Goal: Use online tool/utility: Utilize a website feature to perform a specific function

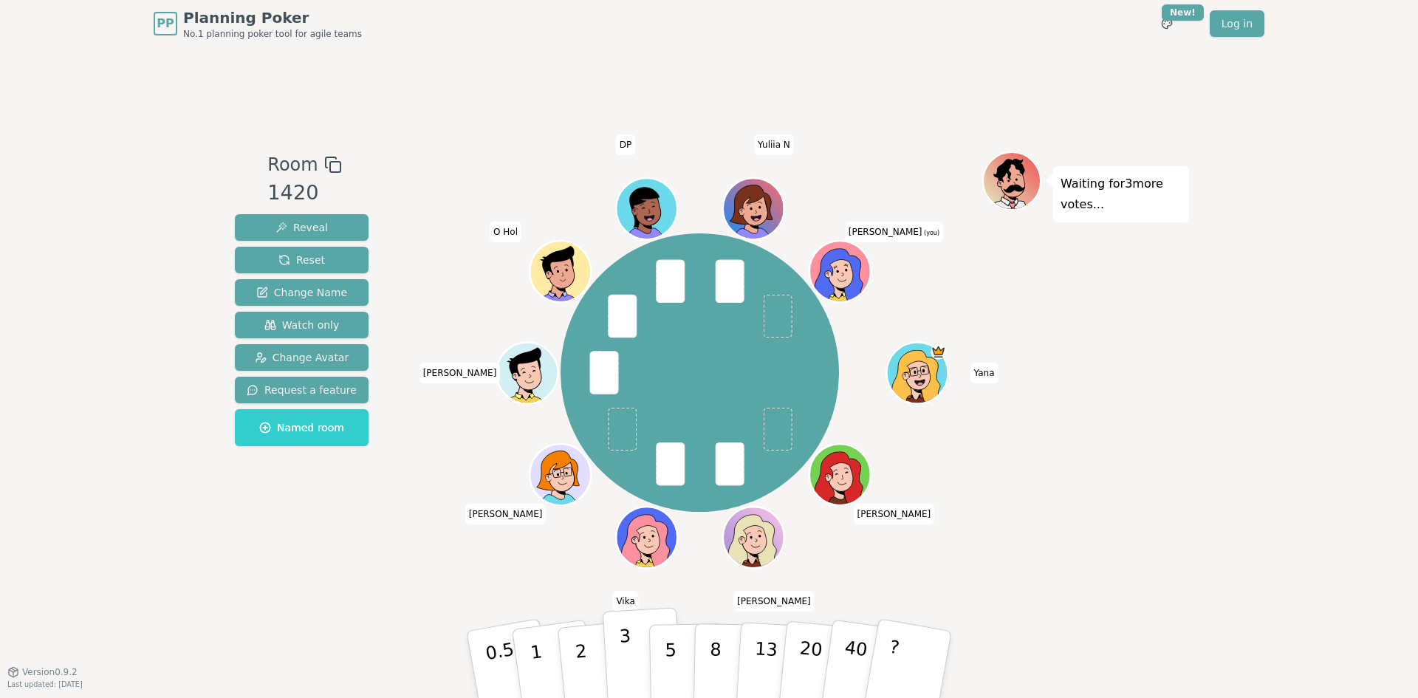
click at [638, 651] on button "3" at bounding box center [643, 664] width 80 height 115
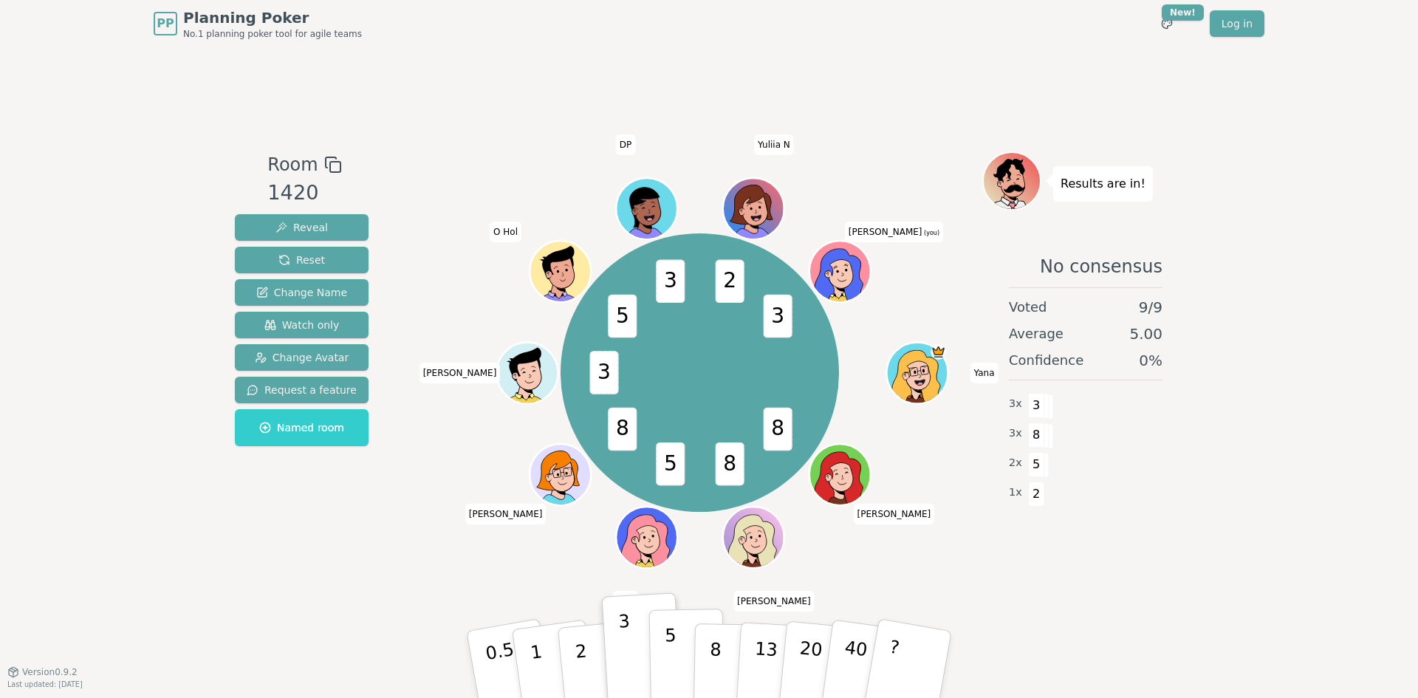
click at [664, 654] on button "5" at bounding box center [687, 665] width 76 height 112
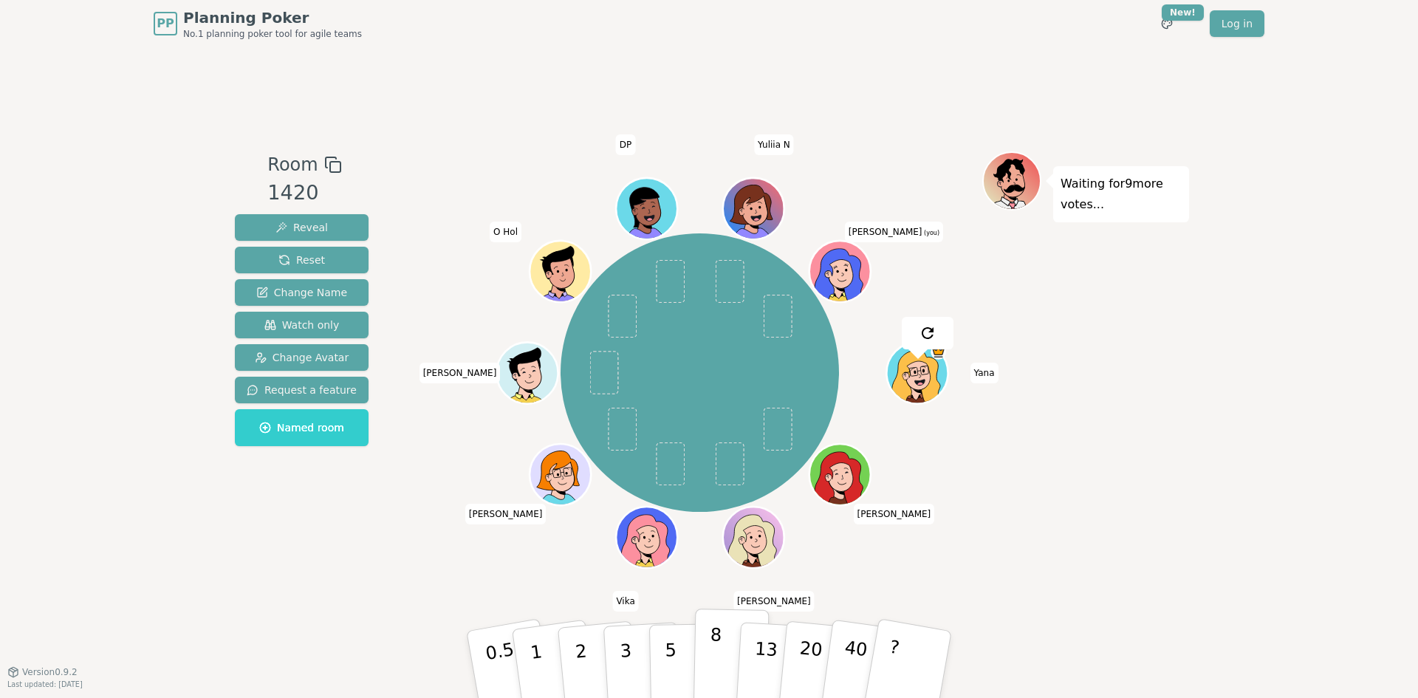
click at [709, 645] on button "8" at bounding box center [731, 665] width 76 height 112
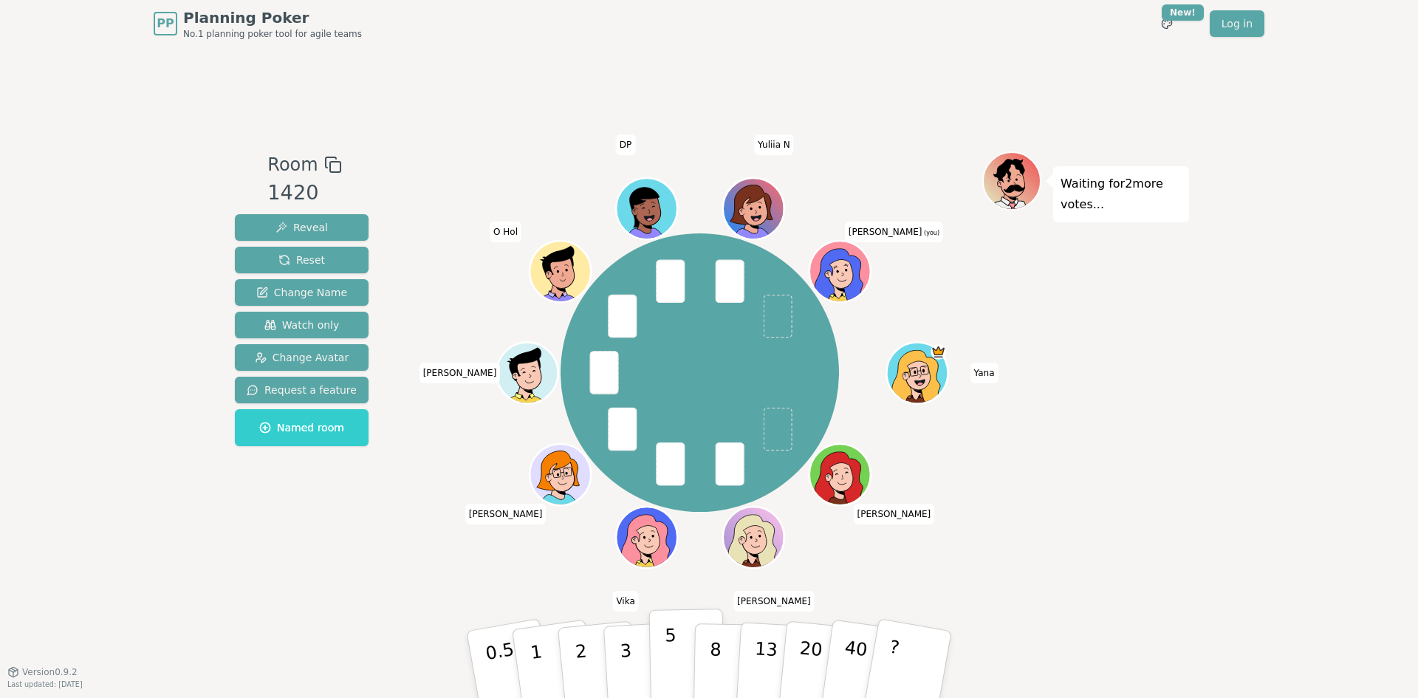
click at [671, 660] on p "5" at bounding box center [671, 665] width 13 height 80
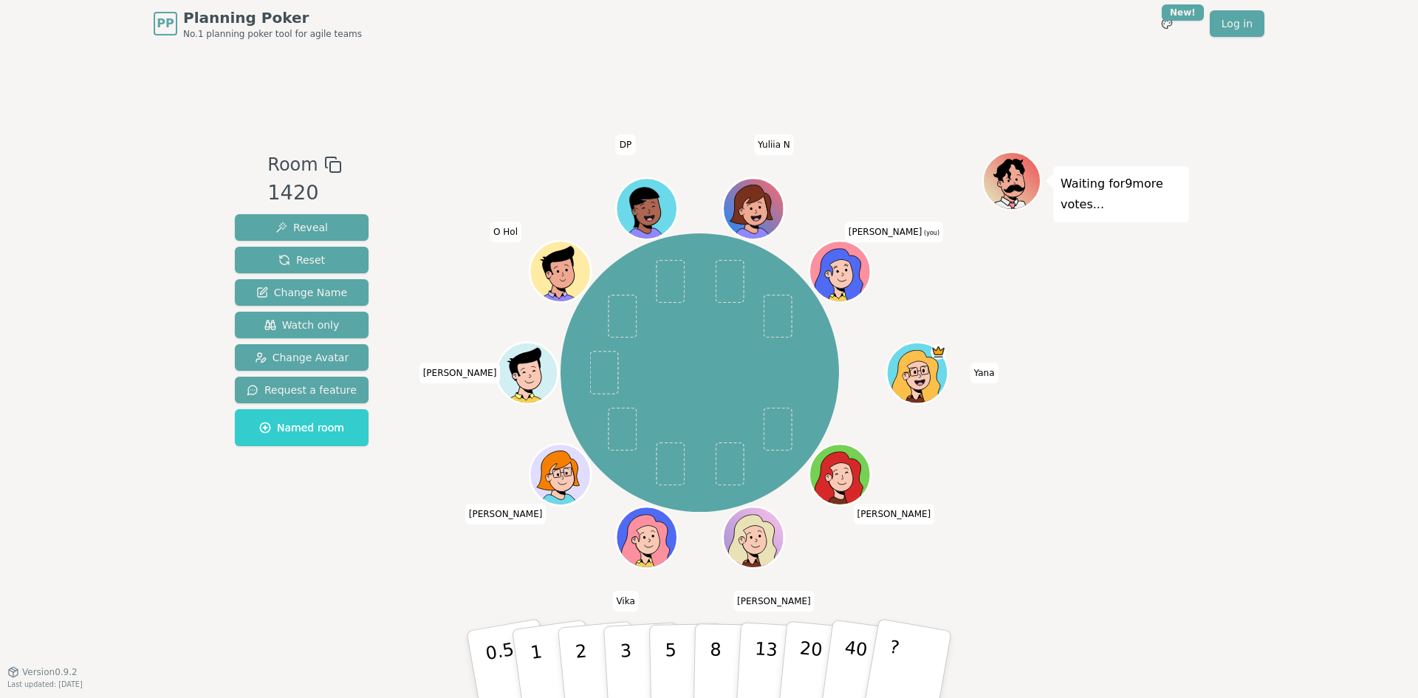
click at [1176, 287] on div "Waiting for 9 more votes..." at bounding box center [1085, 359] width 207 height 416
click at [1088, 328] on div "Waiting for 9 more votes..." at bounding box center [1085, 359] width 207 height 416
click at [1222, 328] on div "PP Planning Poker No.1 planning poker tool for agile teams Toggle theme New! Lo…" at bounding box center [709, 349] width 1418 height 698
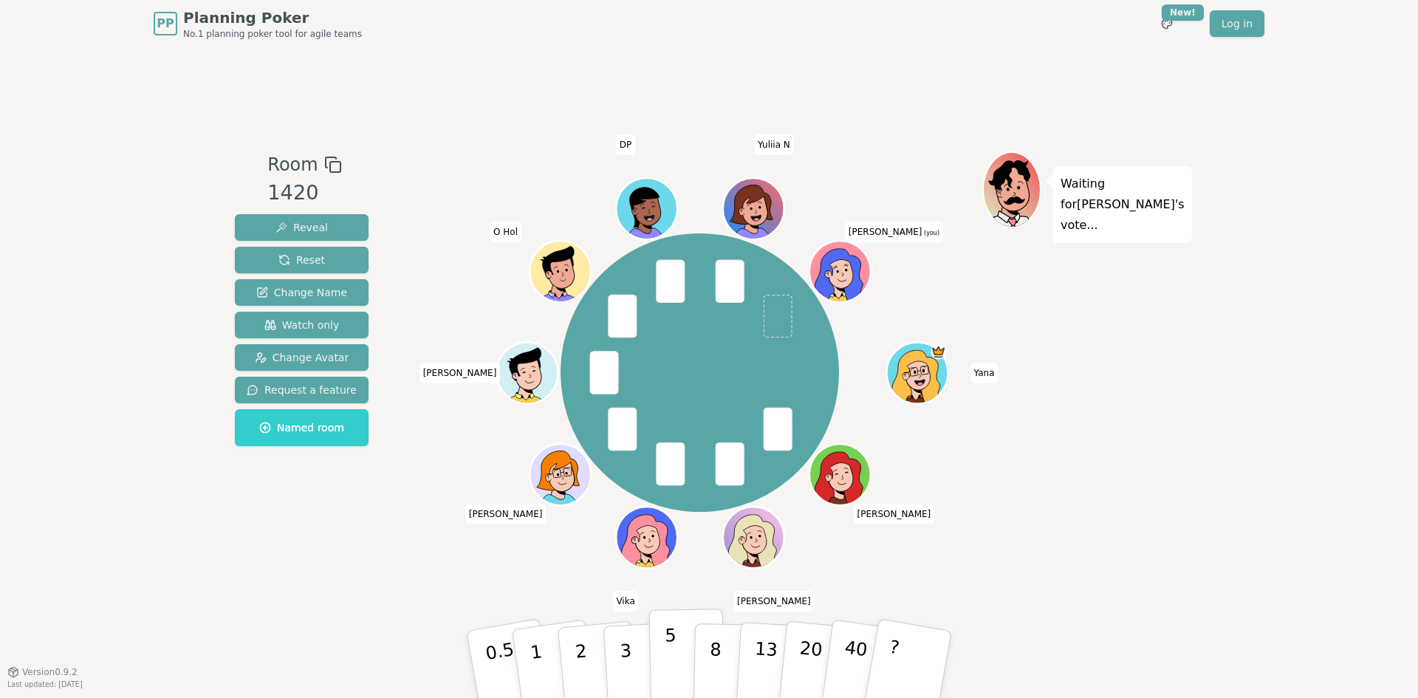
click at [665, 657] on p "5" at bounding box center [671, 665] width 13 height 80
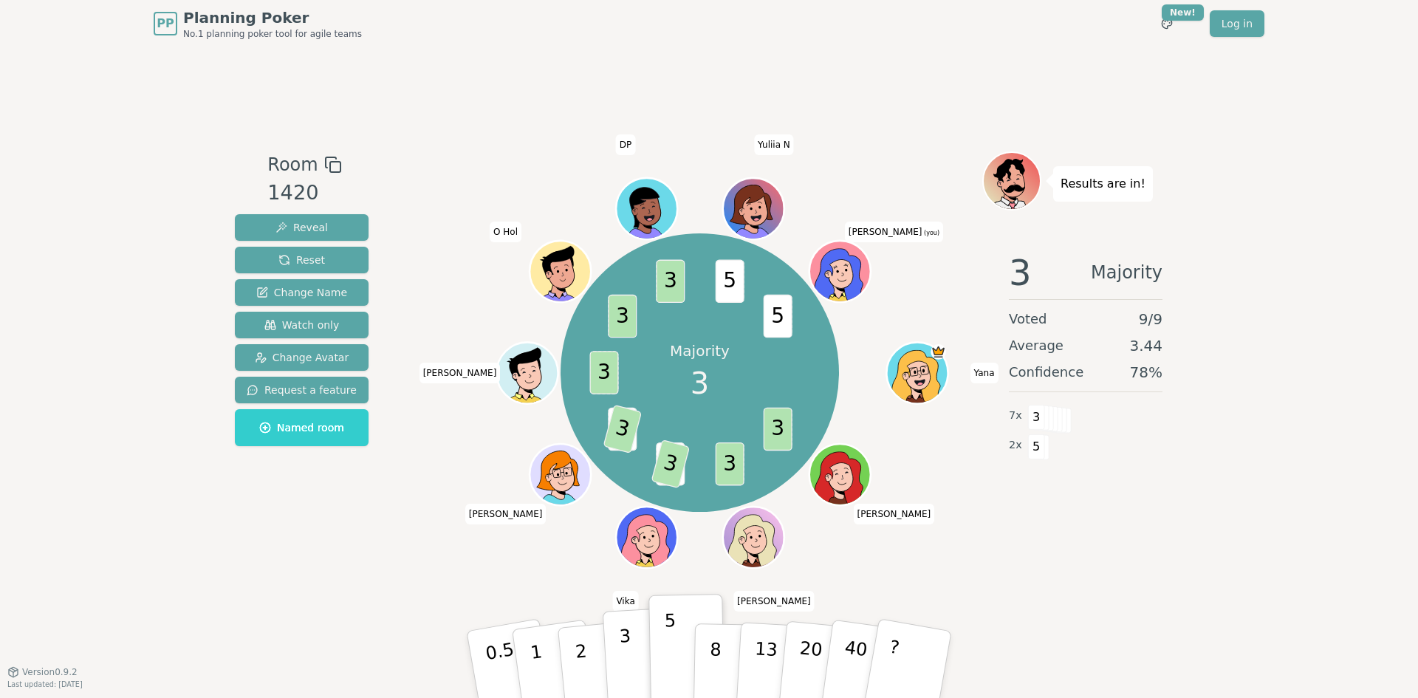
click at [623, 659] on p "3" at bounding box center [627, 666] width 16 height 80
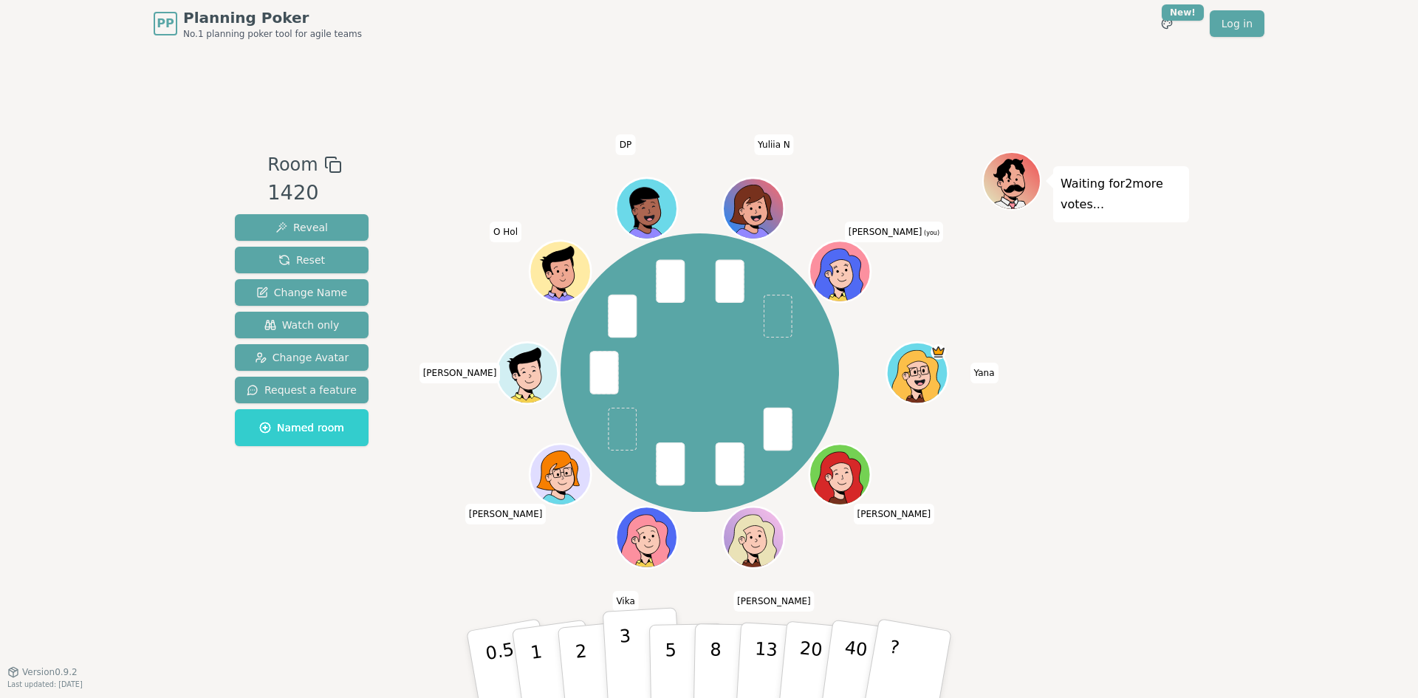
click at [628, 651] on p "3" at bounding box center [627, 666] width 16 height 80
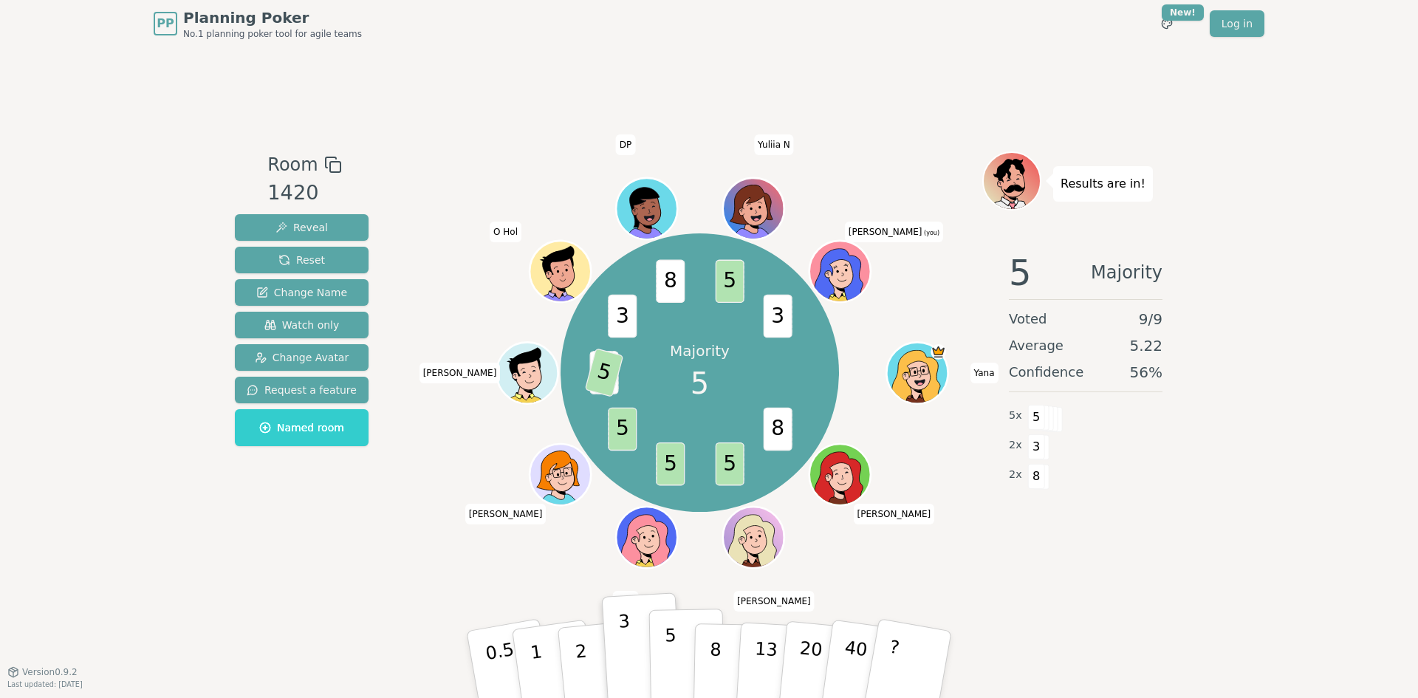
click at [670, 643] on p "5" at bounding box center [671, 665] width 13 height 80
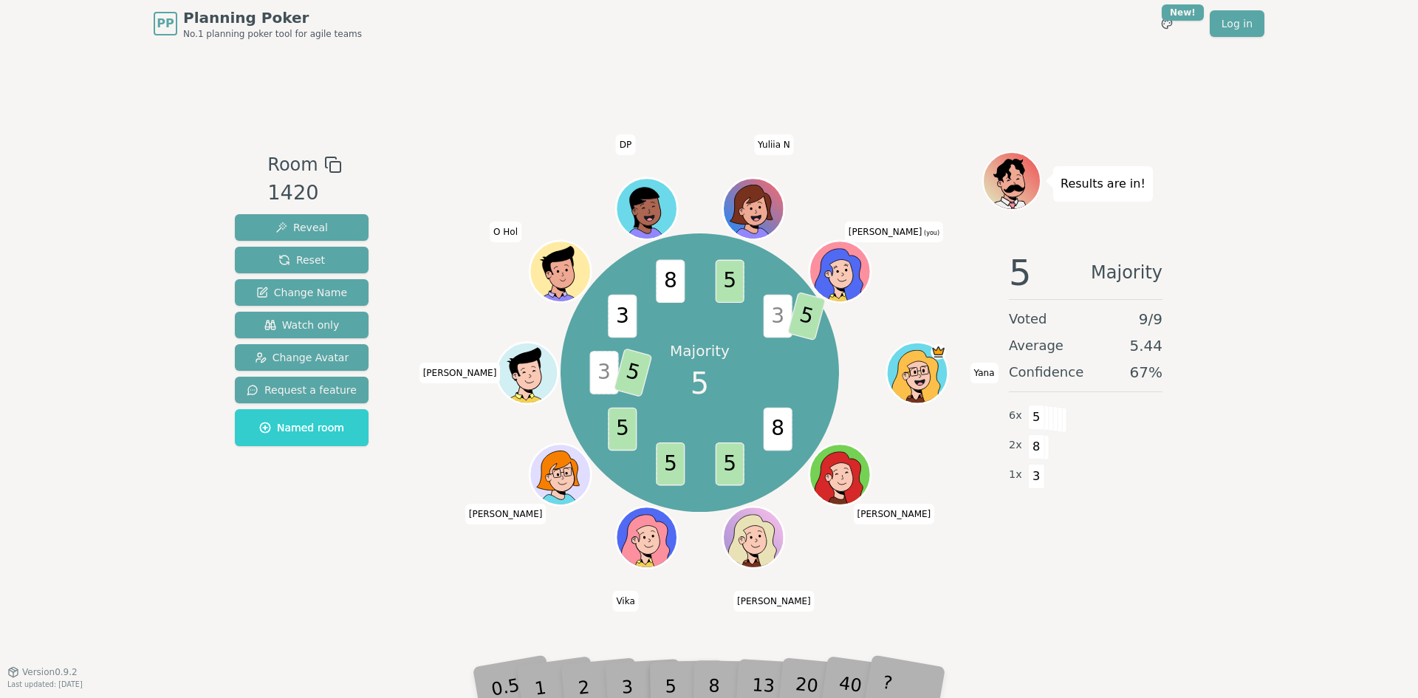
click at [849, 263] on icon at bounding box center [841, 266] width 47 height 7
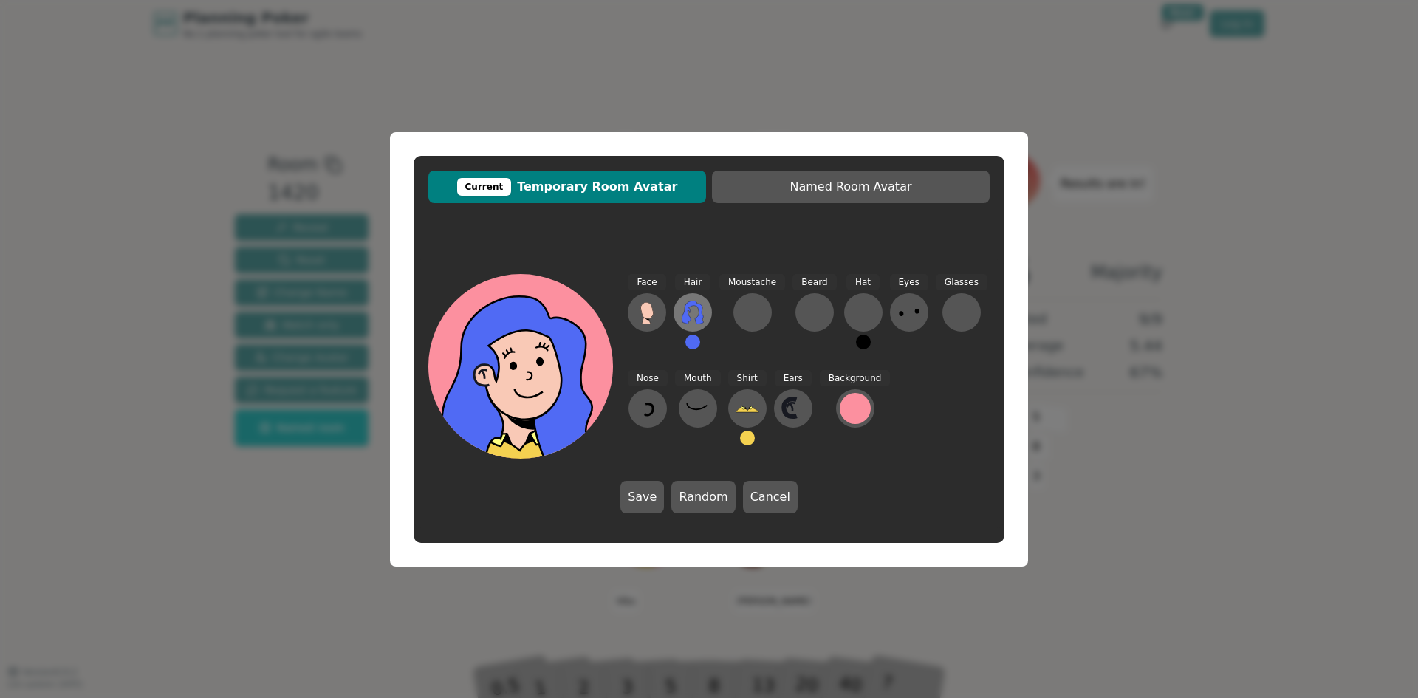
click at [697, 312] on icon at bounding box center [693, 313] width 24 height 24
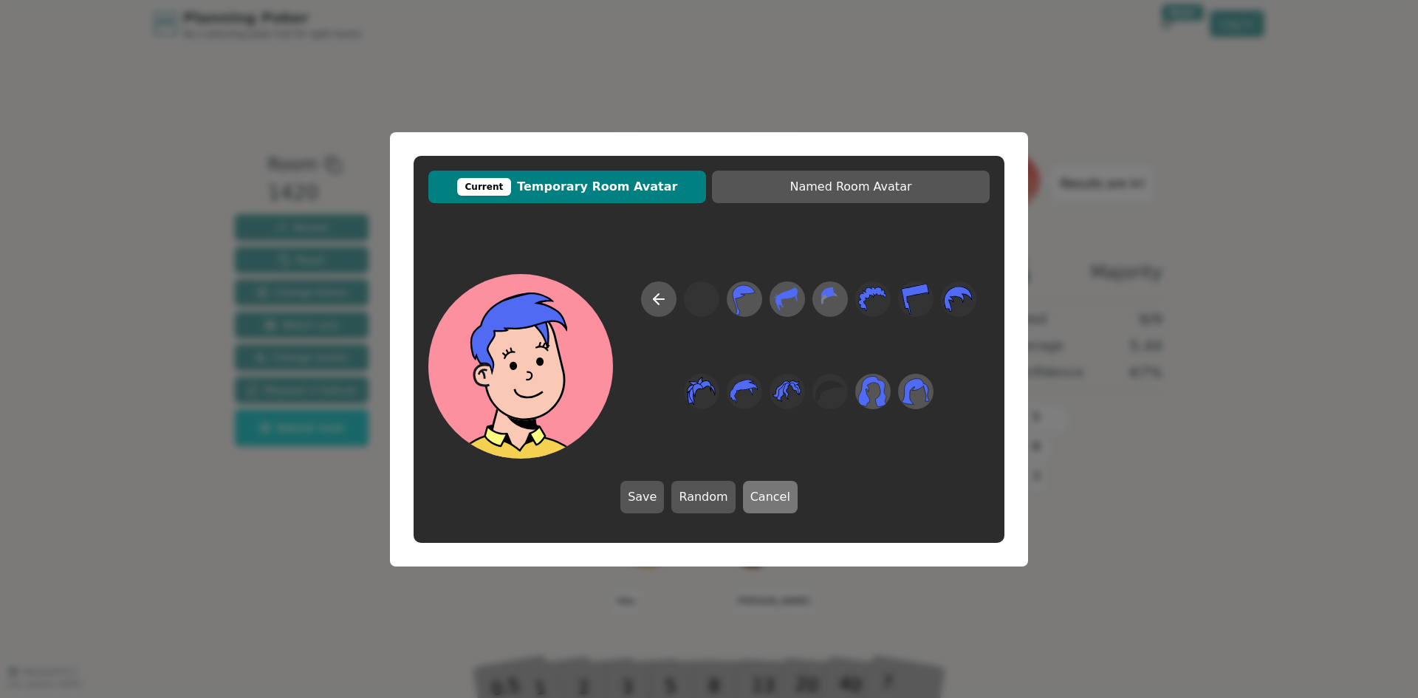
click at [782, 499] on button "Cancel" at bounding box center [770, 497] width 55 height 32
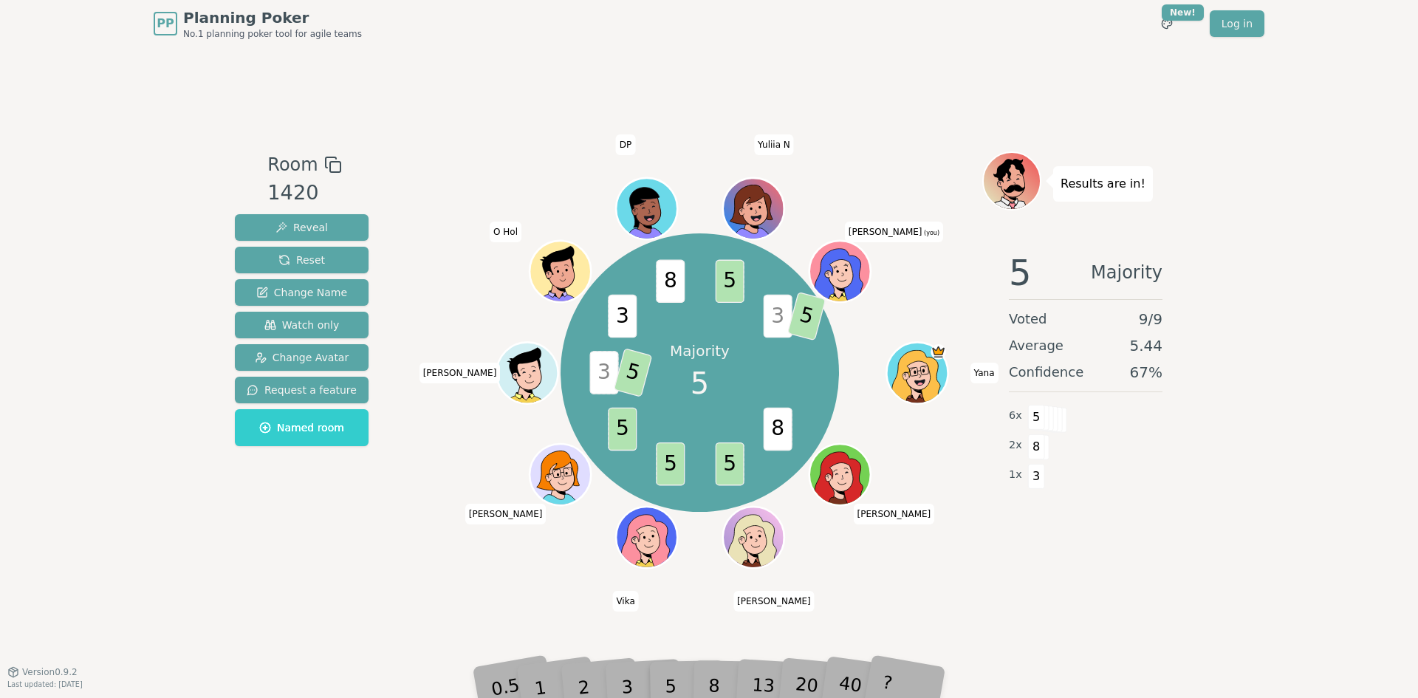
click at [843, 256] on icon at bounding box center [838, 275] width 49 height 52
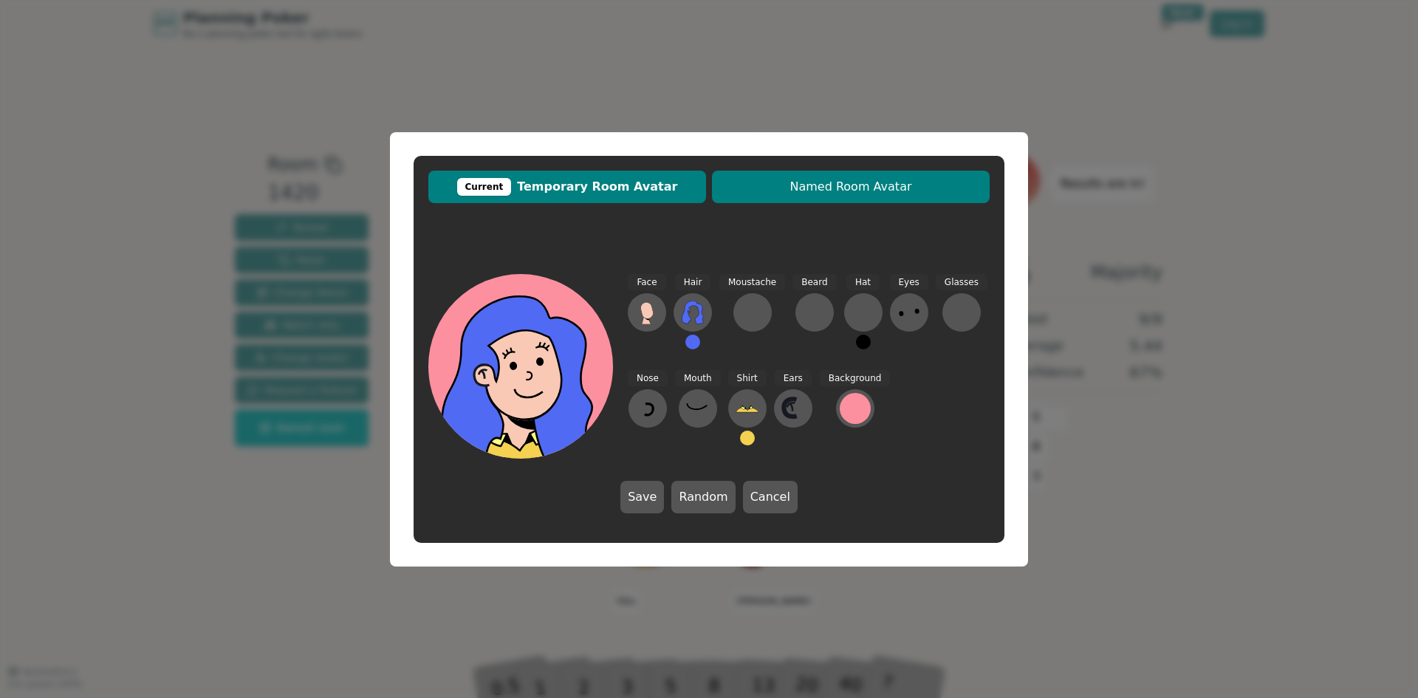
click at [835, 177] on button "Named Room Avatar" at bounding box center [851, 187] width 278 height 32
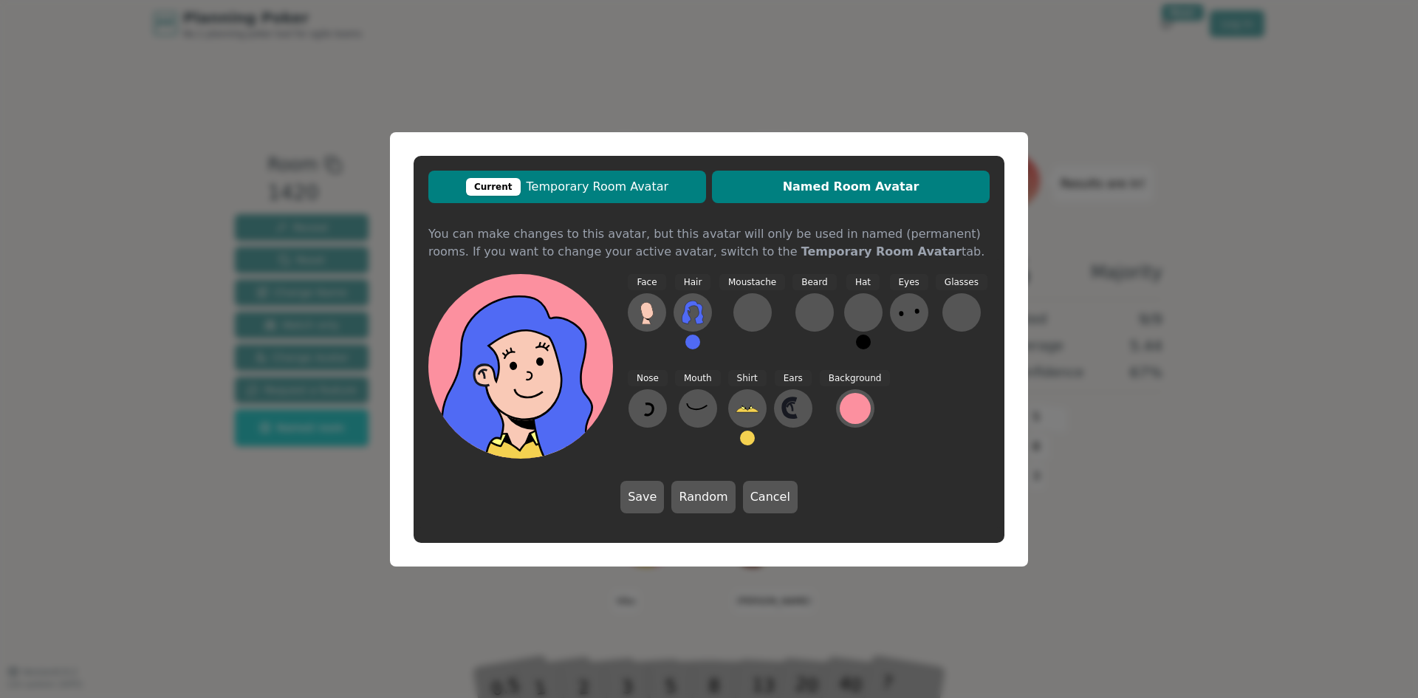
click at [635, 178] on span "Current Temporary Room Avatar" at bounding box center [567, 187] width 263 height 18
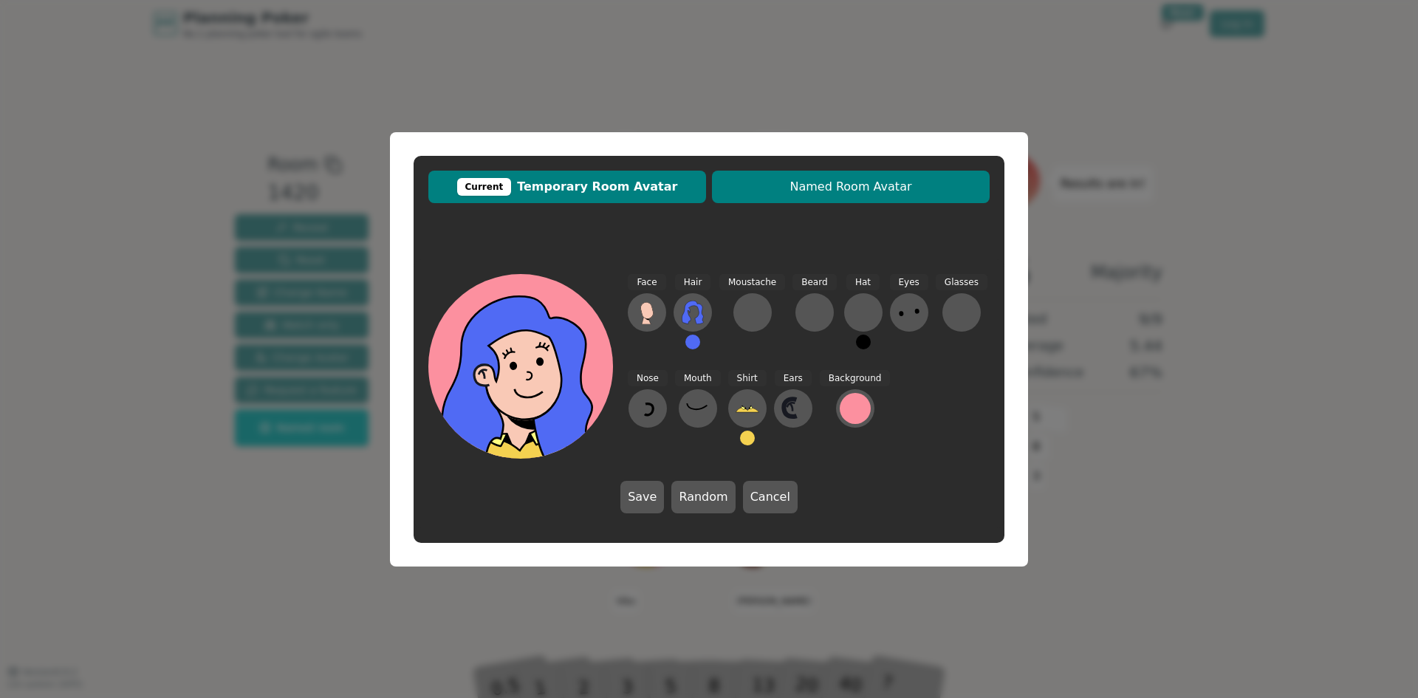
click at [814, 182] on span "Named Room Avatar" at bounding box center [850, 187] width 263 height 18
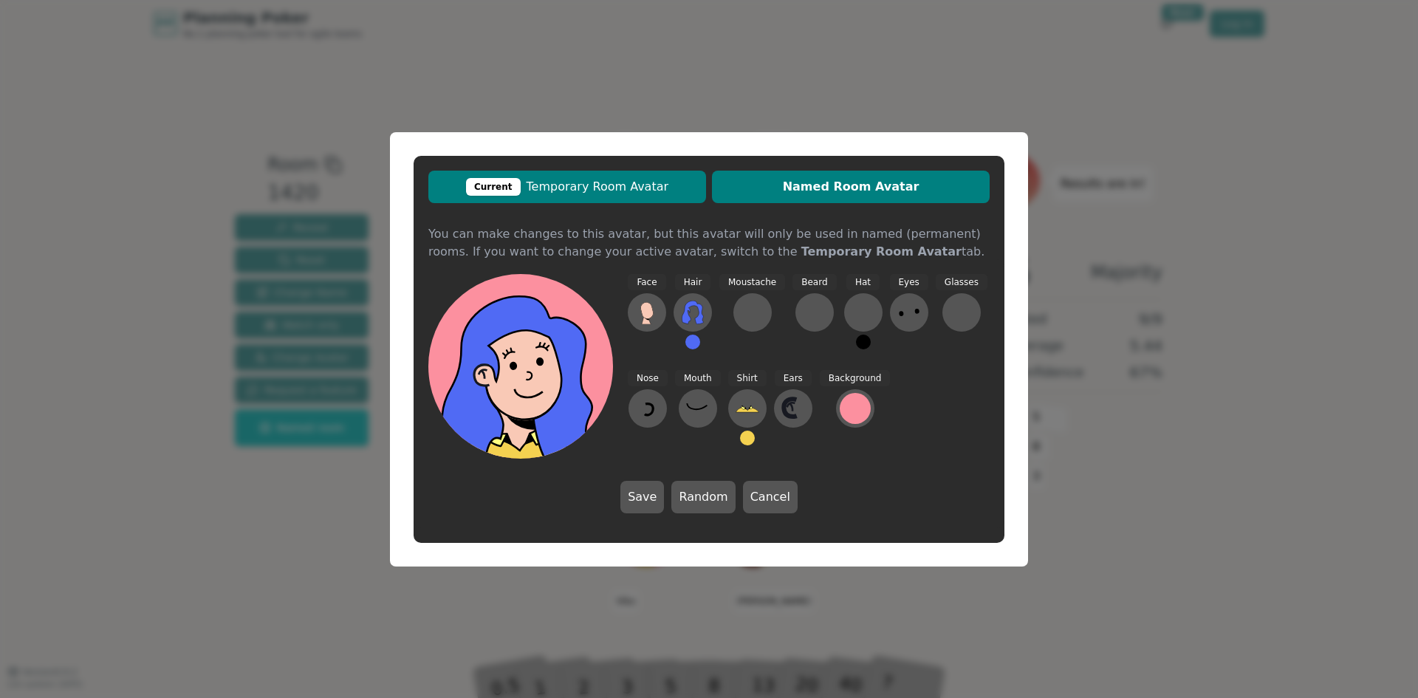
click at [640, 182] on span "Current Temporary Room Avatar" at bounding box center [567, 187] width 263 height 18
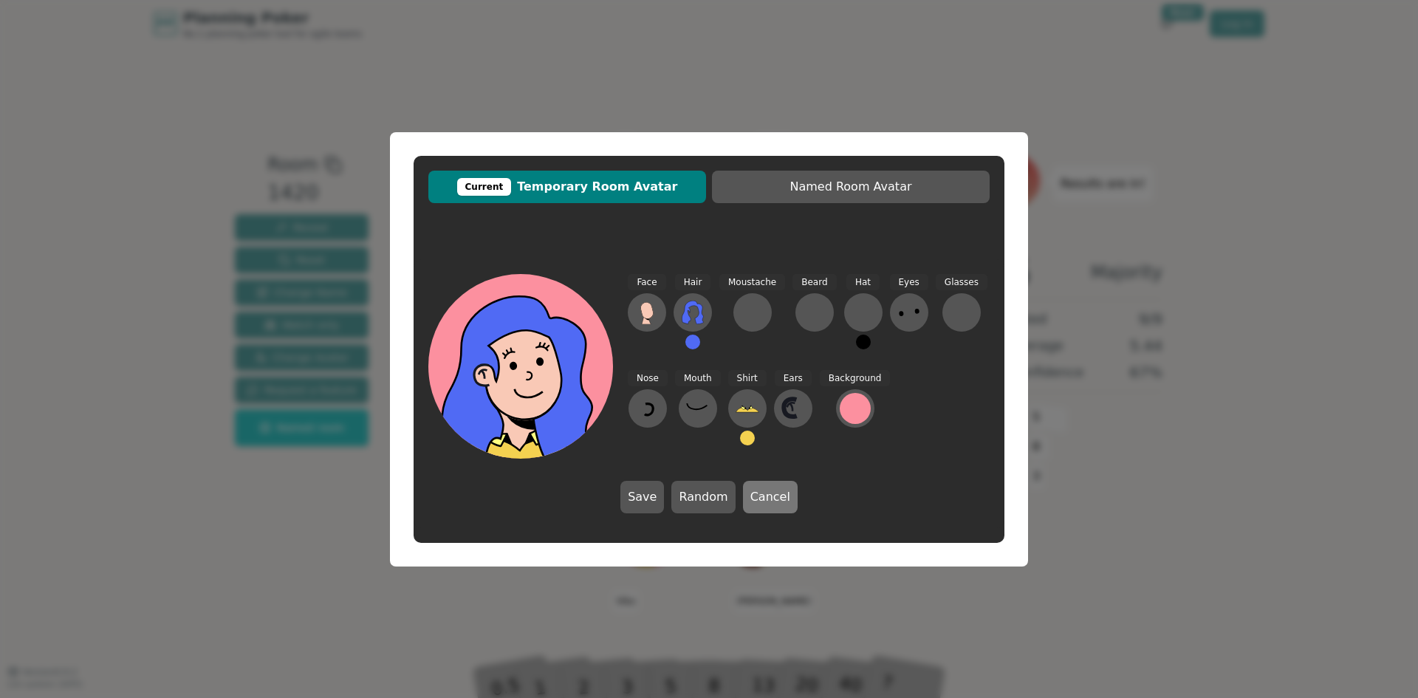
click at [778, 494] on button "Cancel" at bounding box center [770, 497] width 55 height 32
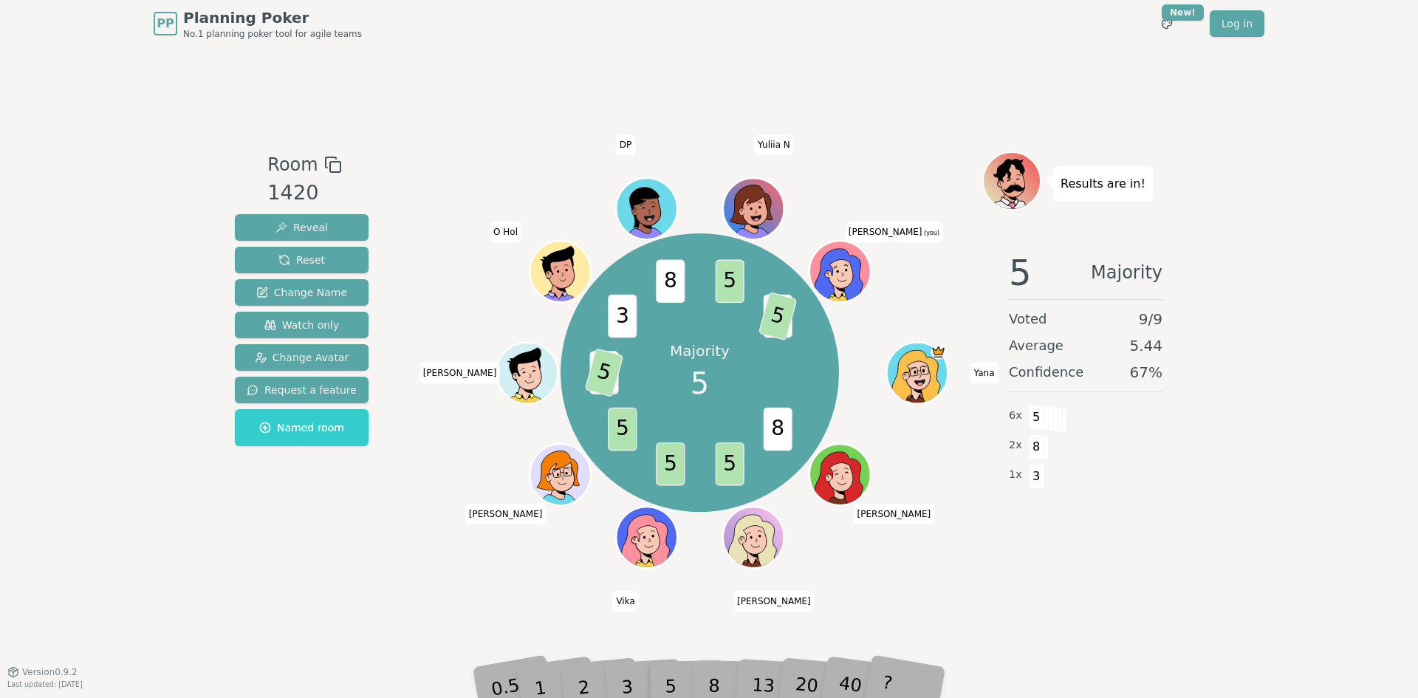
click at [1209, 198] on div "PP Planning Poker No.1 planning poker tool for agile teams Toggle theme New! Lo…" at bounding box center [709, 349] width 1418 height 698
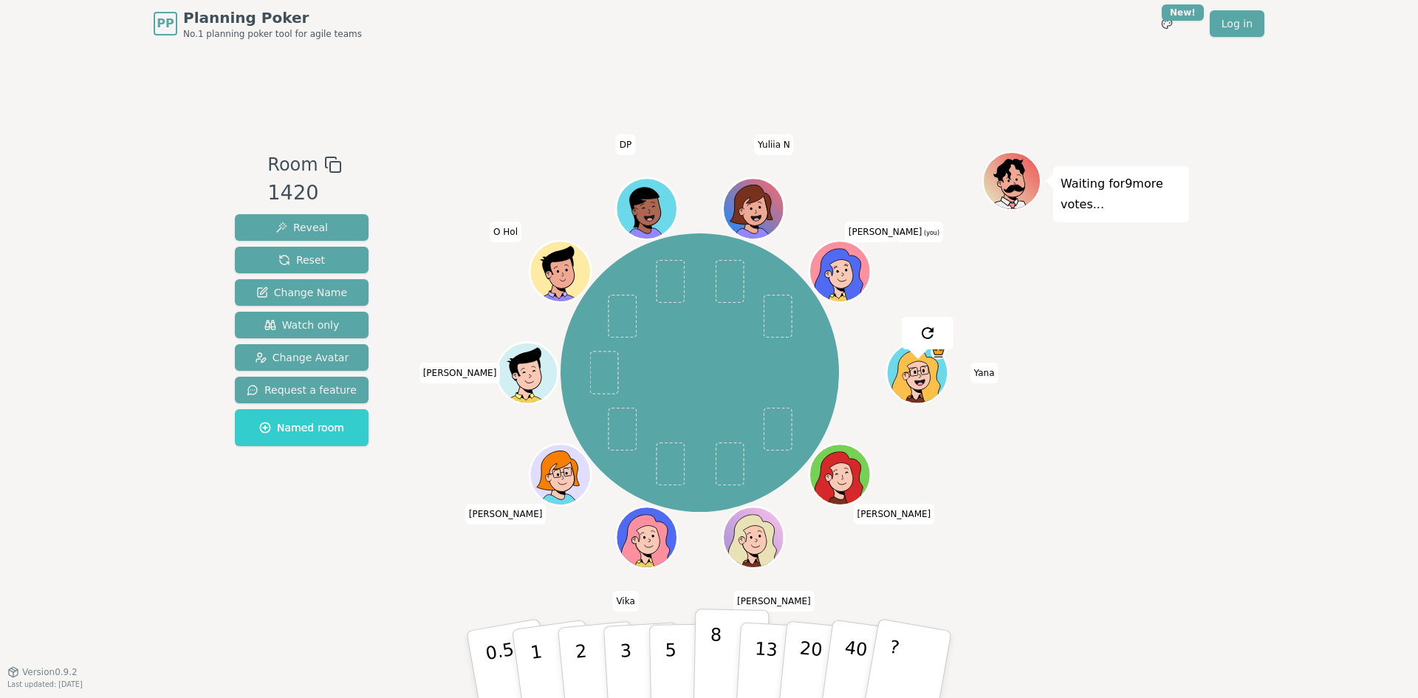
click at [714, 676] on p "8" at bounding box center [715, 664] width 13 height 80
click at [672, 643] on p "5" at bounding box center [671, 665] width 13 height 80
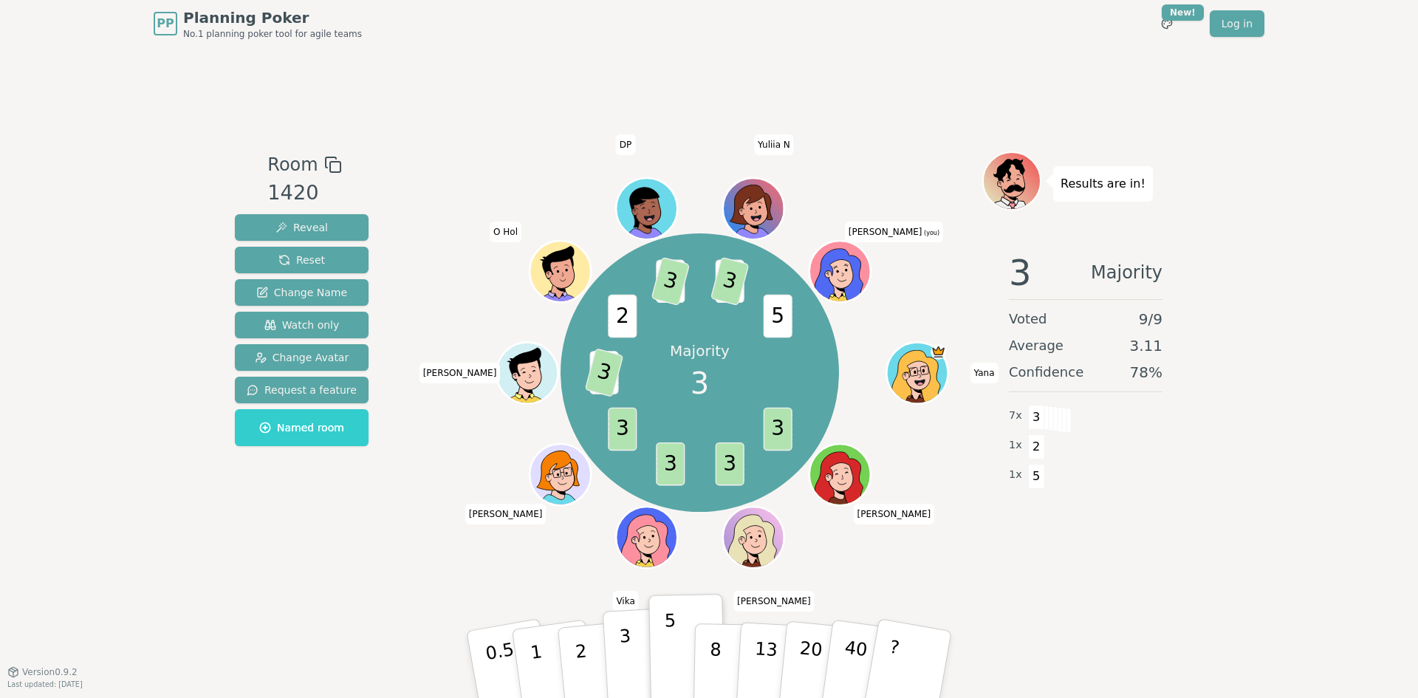
click at [625, 648] on p "3" at bounding box center [627, 666] width 16 height 80
